Goal: Information Seeking & Learning: Learn about a topic

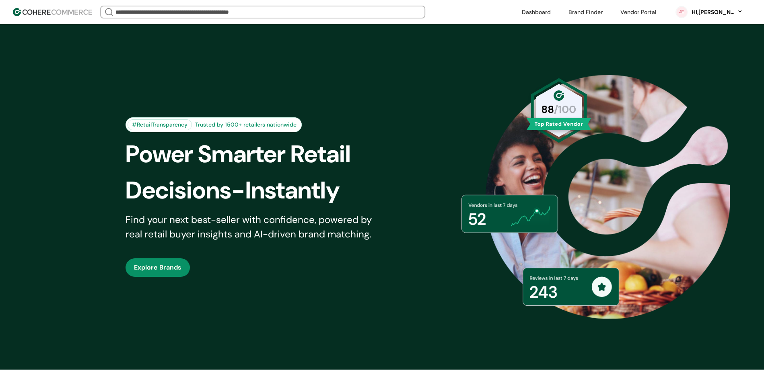
click at [591, 12] on link at bounding box center [585, 12] width 44 height 12
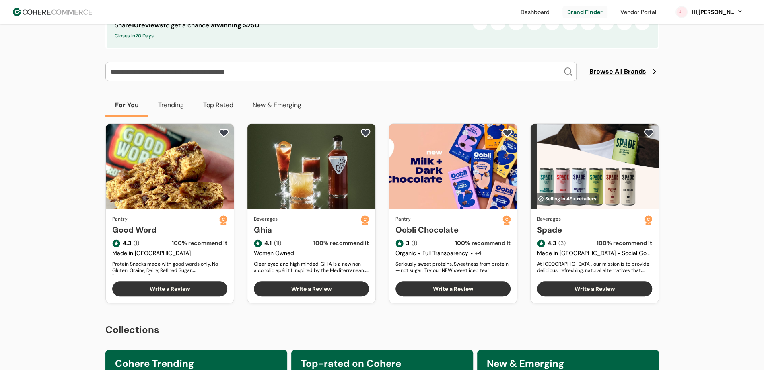
scroll to position [177, 0]
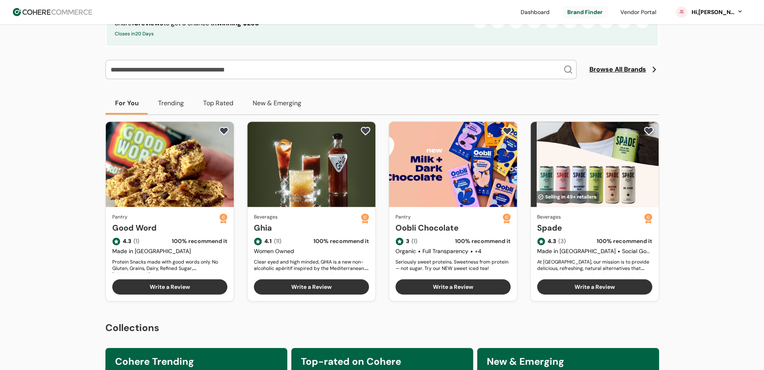
click at [128, 234] on link "Good Word" at bounding box center [165, 228] width 107 height 12
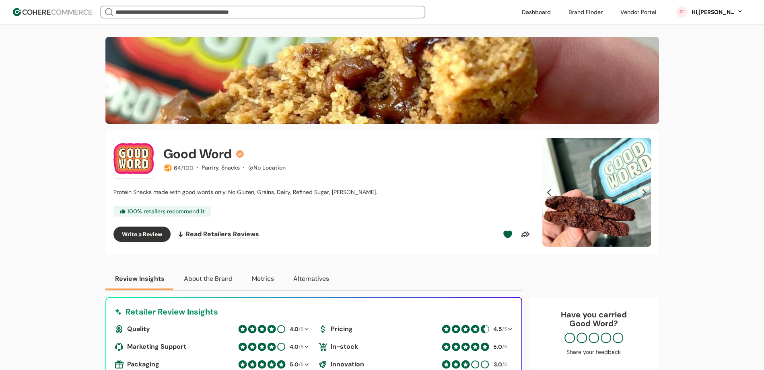
click at [79, 22] on header "We Came Up Empty Looks like there aren’t any matches at the moment. Refine your…" at bounding box center [382, 12] width 764 height 24
click at [79, 14] on img at bounding box center [52, 12] width 79 height 8
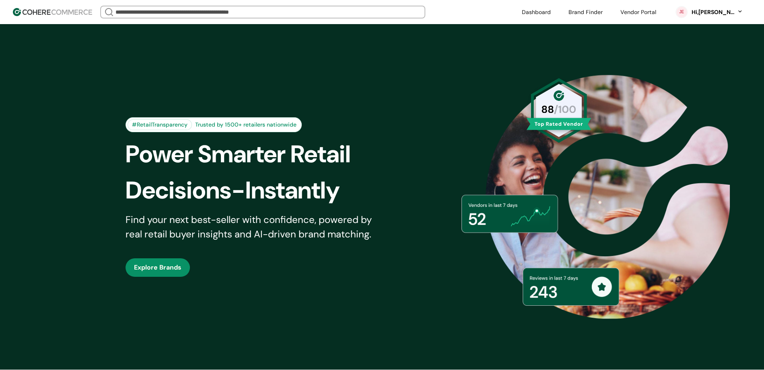
click at [337, 10] on input "search" at bounding box center [263, 11] width 298 height 11
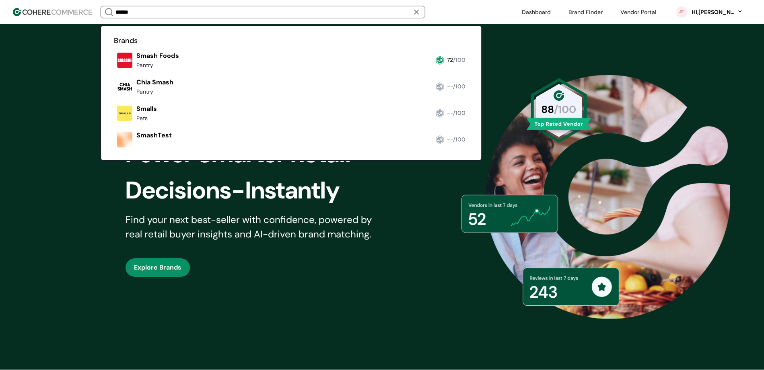
type input "*****"
click at [114, 71] on link at bounding box center [114, 71] width 0 height 0
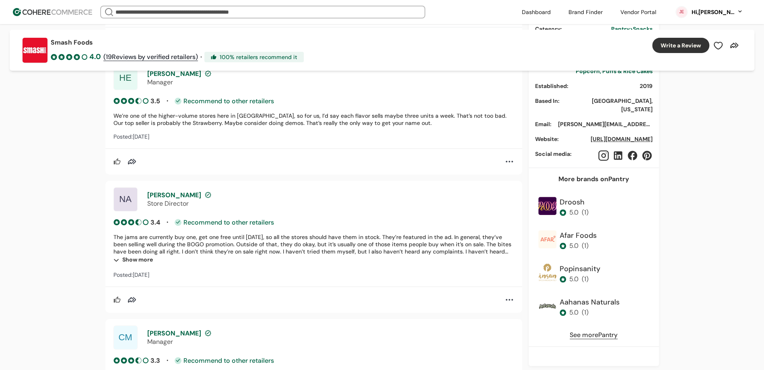
scroll to position [2919, 0]
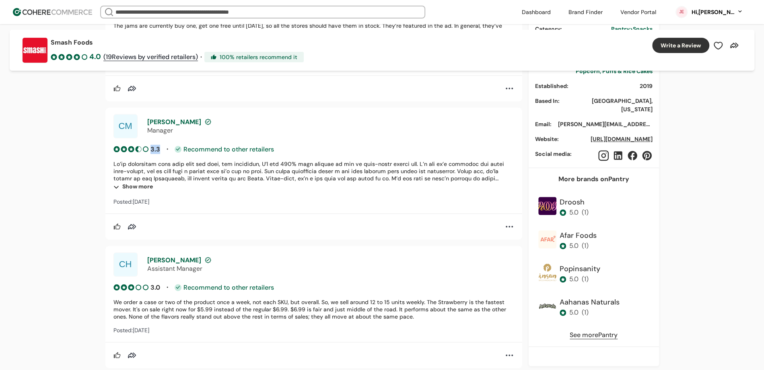
click at [114, 157] on div "3.3 • Recommend to other retailers Show more Posted: Aug 2025" at bounding box center [313, 176] width 400 height 62
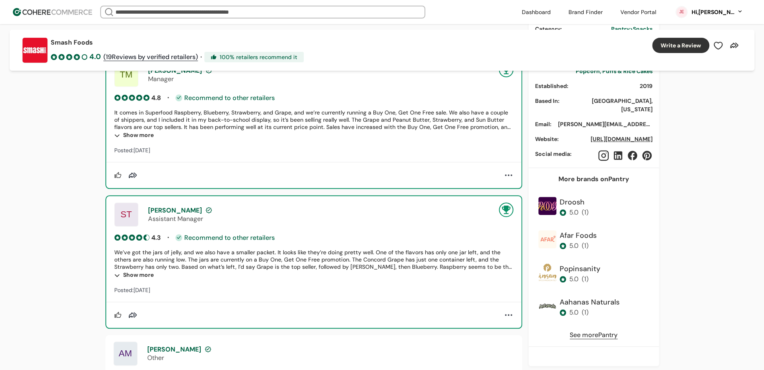
scroll to position [512, 0]
click at [142, 137] on div "Show more" at bounding box center [313, 136] width 399 height 10
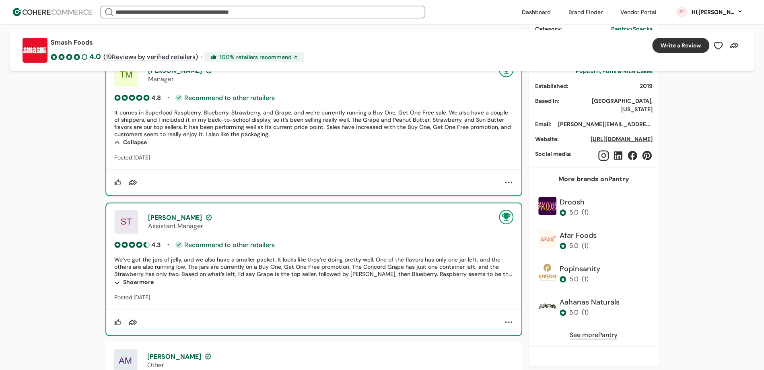
click at [145, 281] on div "Show more" at bounding box center [313, 283] width 399 height 10
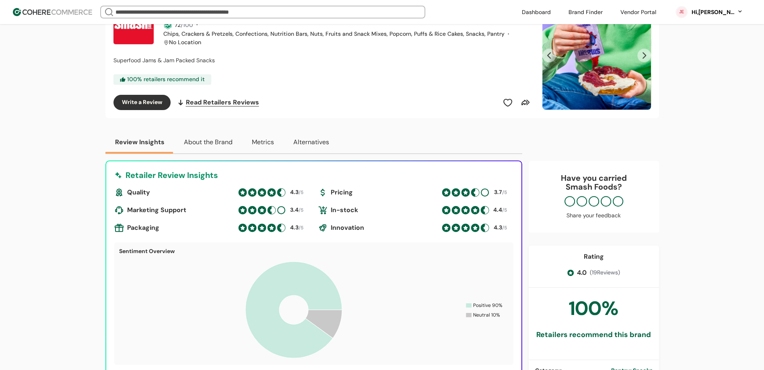
scroll to position [137, 0]
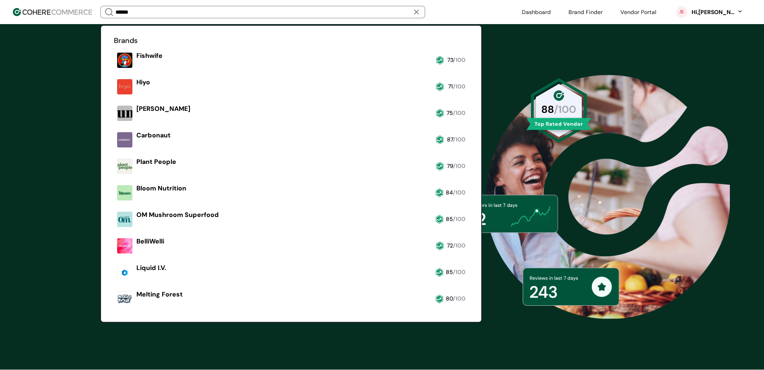
type input "******"
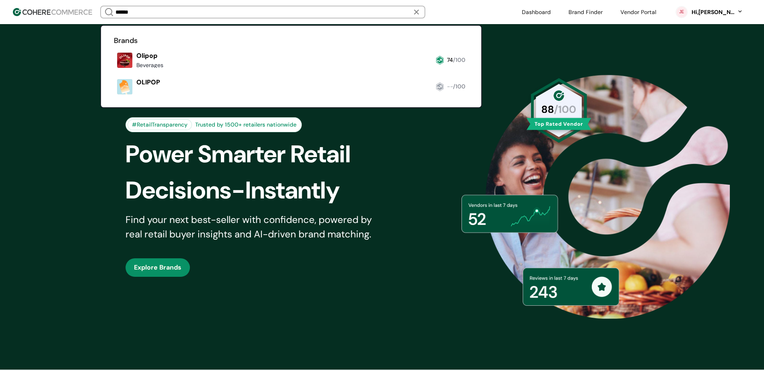
click at [114, 71] on link at bounding box center [114, 71] width 0 height 0
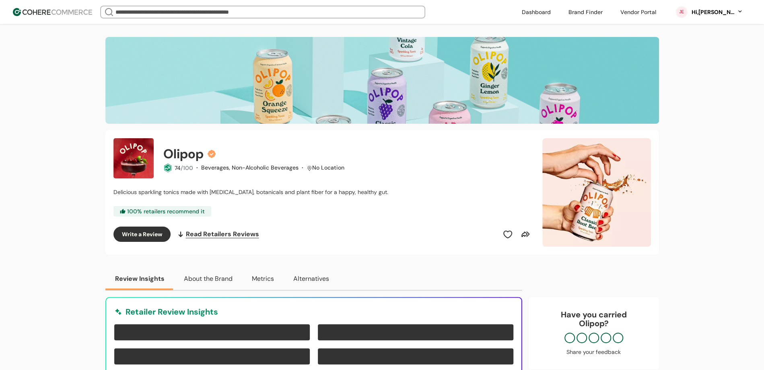
click at [209, 8] on input "search" at bounding box center [263, 11] width 298 height 11
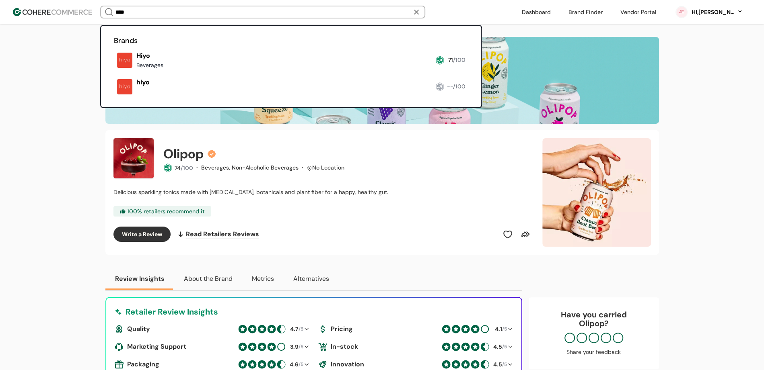
type input "****"
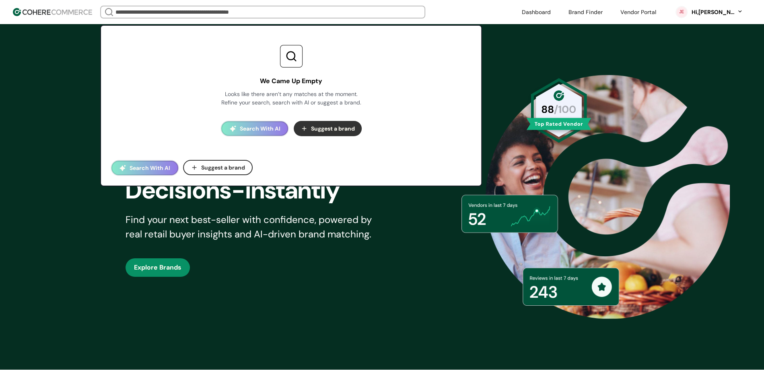
click at [275, 10] on input "search" at bounding box center [263, 11] width 298 height 11
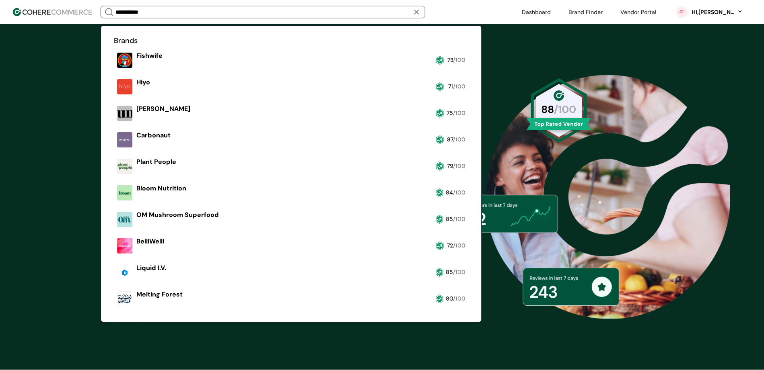
type input "**********"
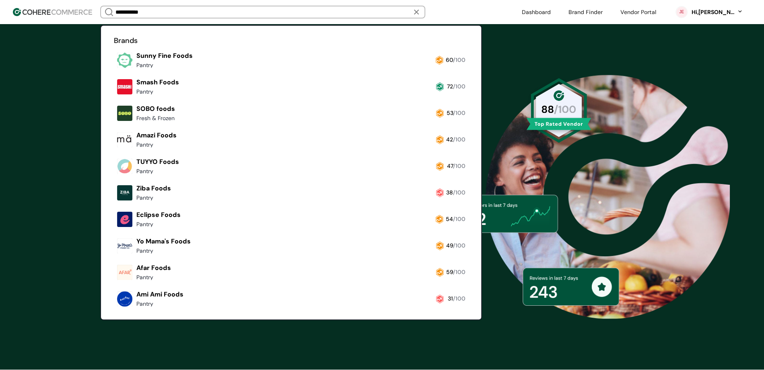
click at [114, 98] on link at bounding box center [114, 98] width 0 height 0
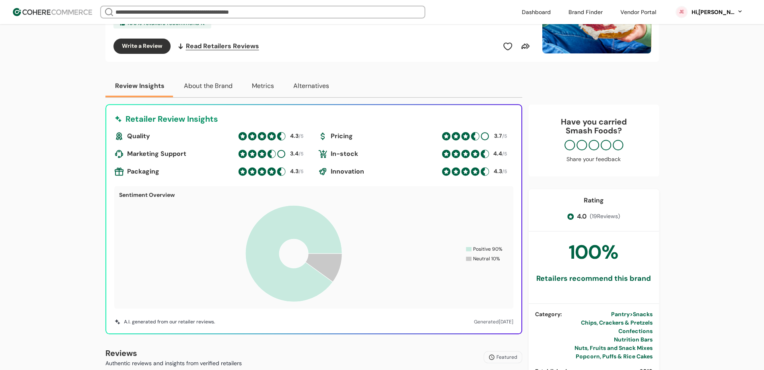
scroll to position [196, 0]
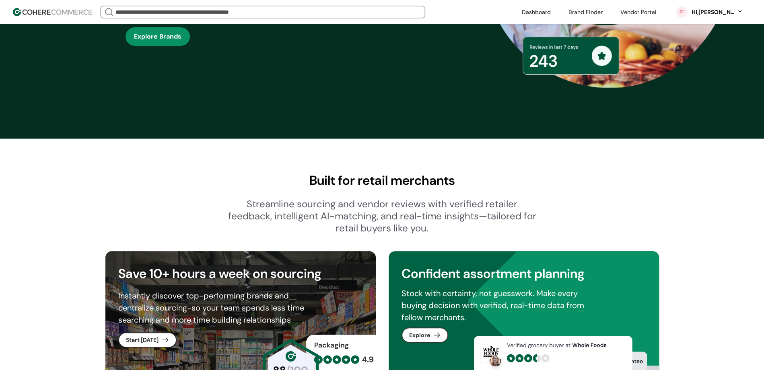
scroll to position [241, 0]
